Goal: Information Seeking & Learning: Find specific fact

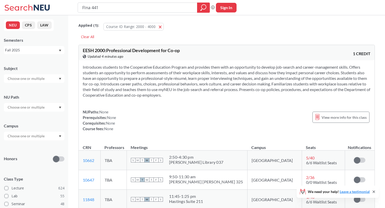
type input "FIna 4412"
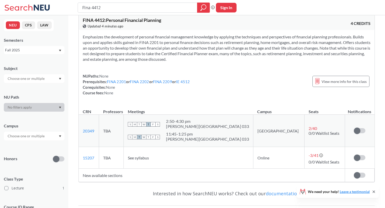
scroll to position [32, 0]
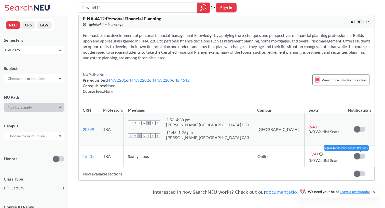
click at [358, 156] on span at bounding box center [357, 156] width 6 height 6
click at [354, 154] on input "checkbox" at bounding box center [354, 154] width 0 height 0
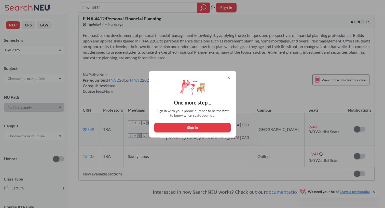
click at [200, 128] on button "Sign in" at bounding box center [192, 128] width 76 height 10
select select "US"
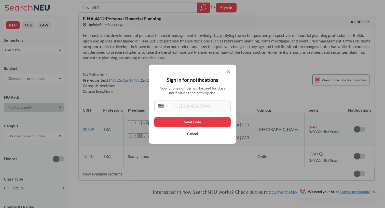
click at [200, 114] on div "Sign in for notifications Your phone number will be used for class notification…" at bounding box center [192, 104] width 87 height 79
click at [199, 109] on input "tel" at bounding box center [200, 106] width 60 height 9
type input "[PHONE_NUMBER]"
click at [208, 122] on button "Send Code" at bounding box center [192, 122] width 76 height 10
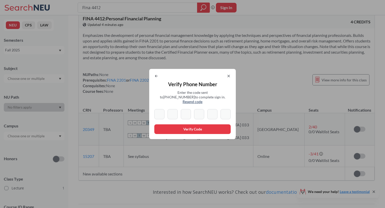
type input "9"
type input "3"
type input "9"
type input "1"
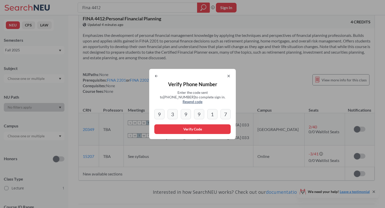
type input "7"
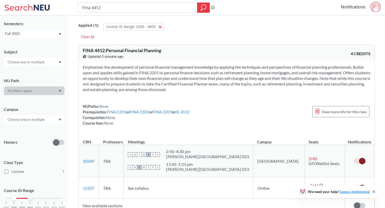
scroll to position [34, 0]
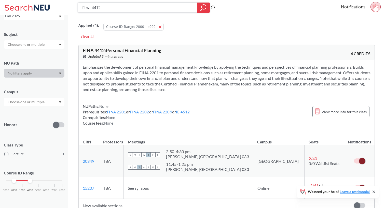
click at [85, 9] on input "FIna 4412" at bounding box center [138, 7] width 112 height 9
type input "Fina 4412"
click at [160, 27] on button "Course ID Range: 2000 - 4000 2000 - 4000" at bounding box center [133, 27] width 60 height 8
